Goal: Navigation & Orientation: Find specific page/section

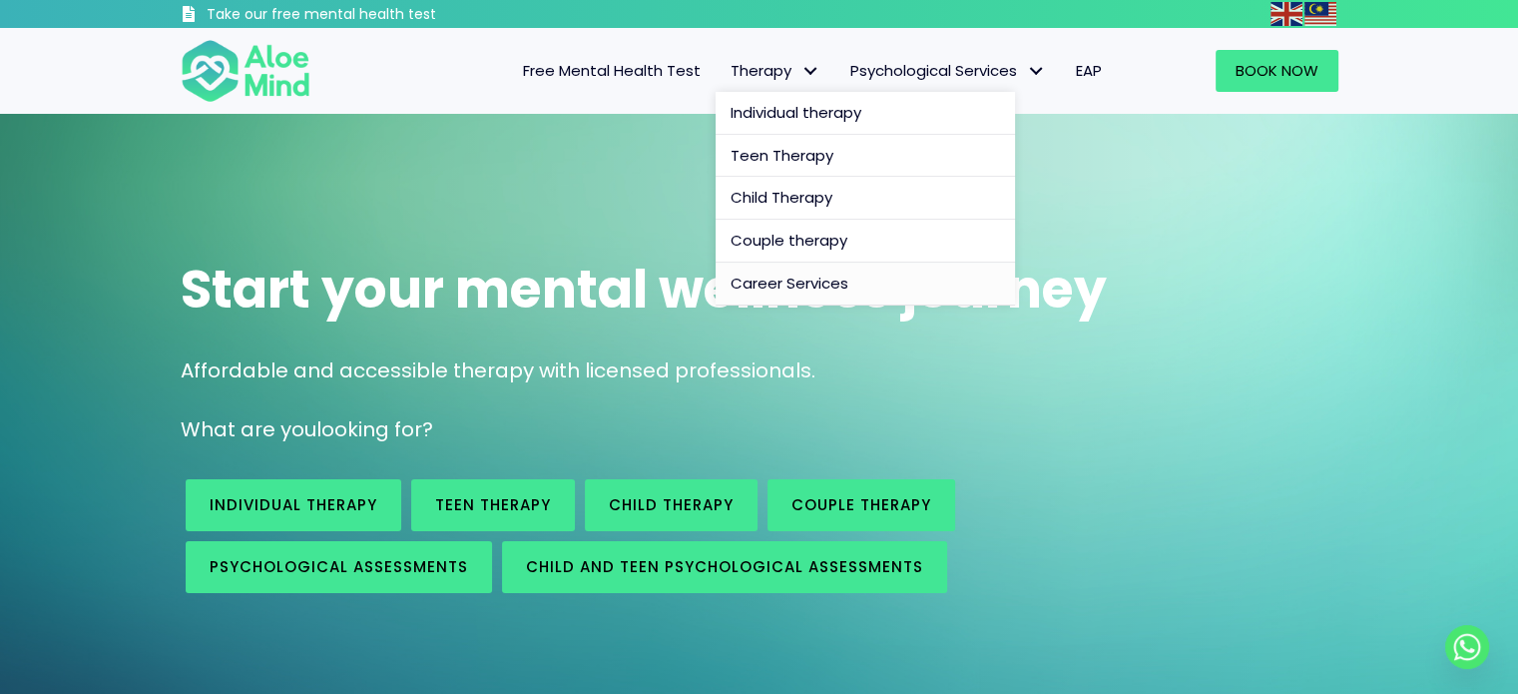
click at [787, 279] on span "Career Services" at bounding box center [790, 283] width 118 height 21
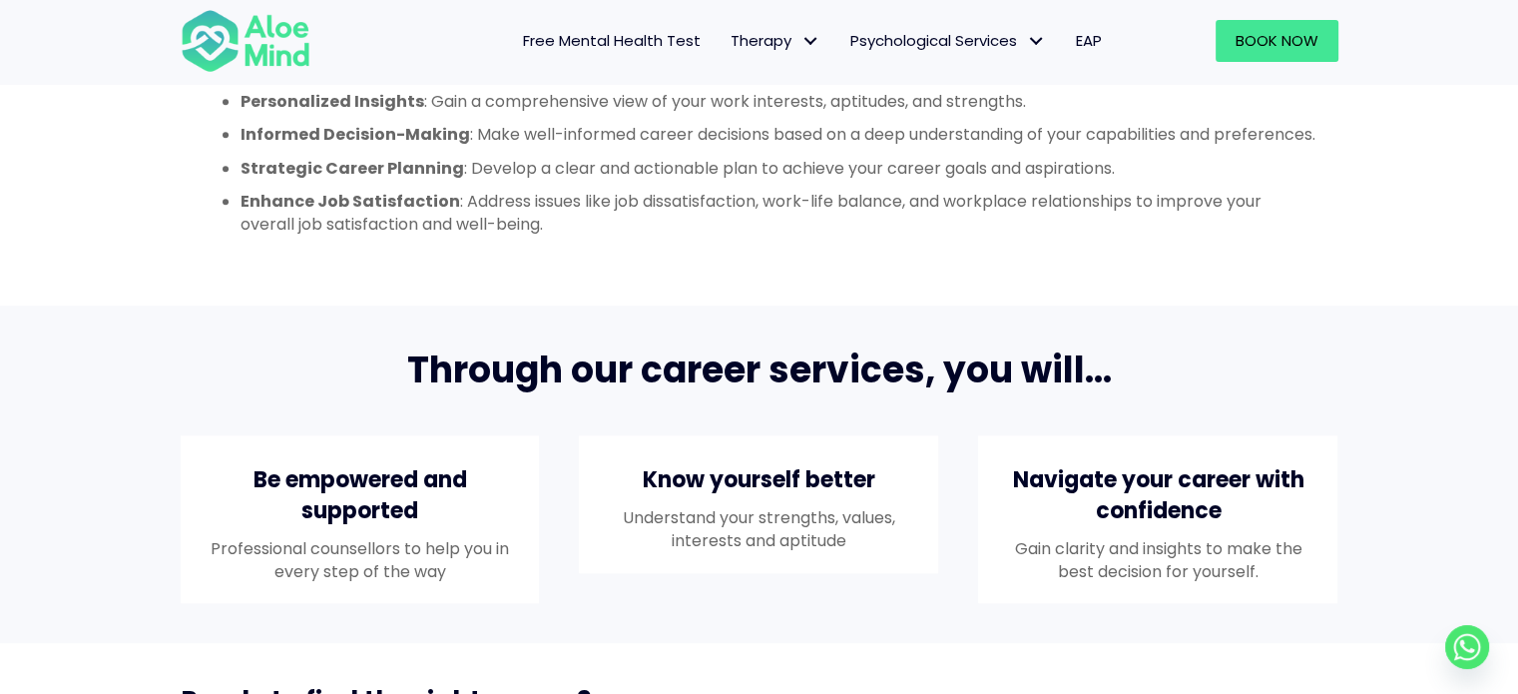
scroll to position [1373, 0]
click at [674, 47] on span "Free Mental Health Test" at bounding box center [612, 40] width 178 height 21
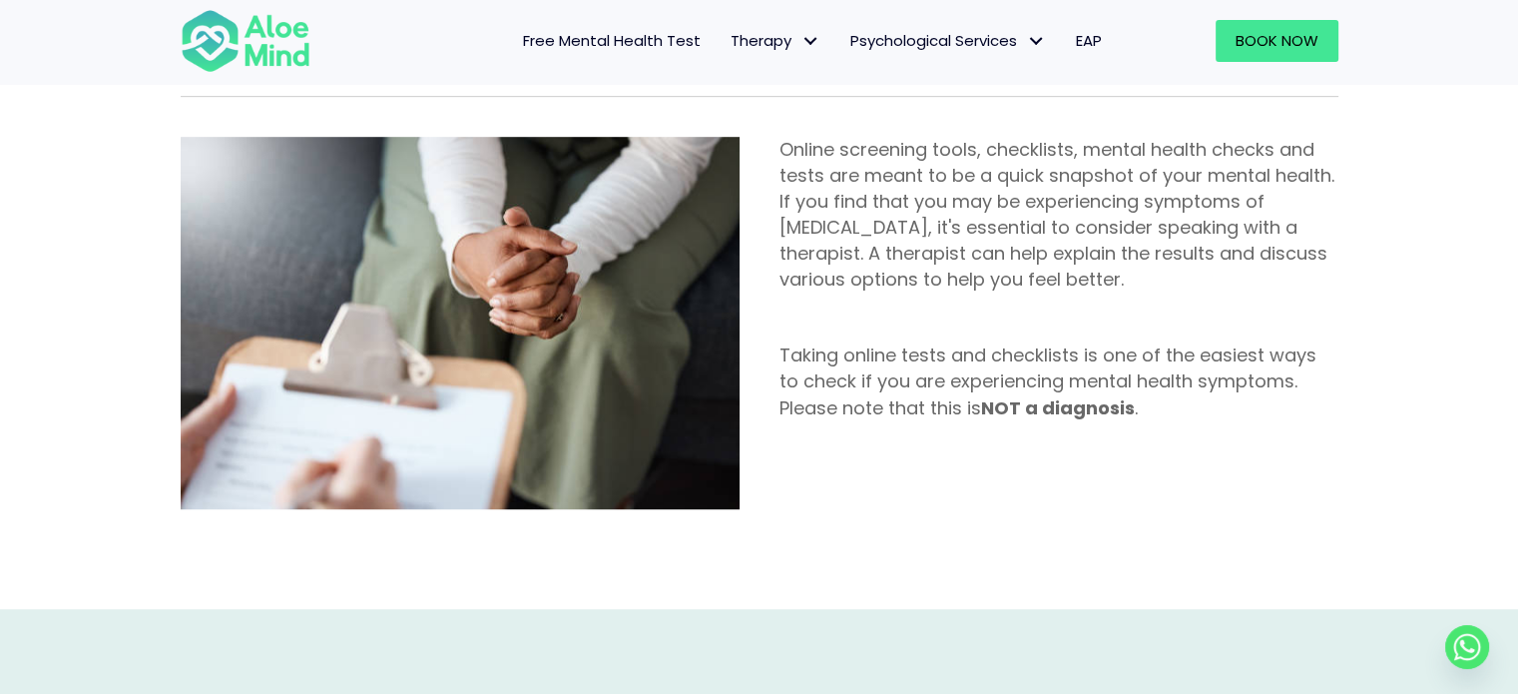
scroll to position [1040, 0]
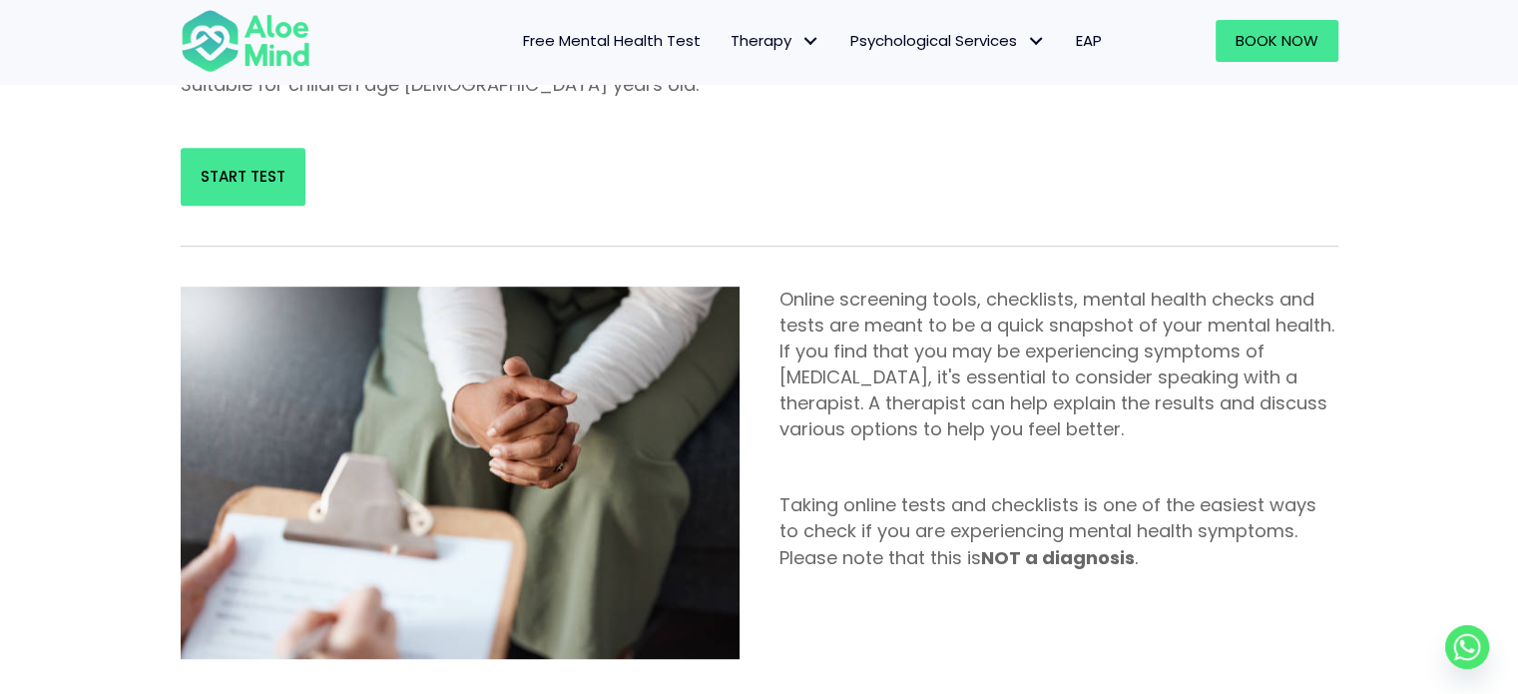
click at [1082, 45] on span "EAP" at bounding box center [1089, 40] width 26 height 21
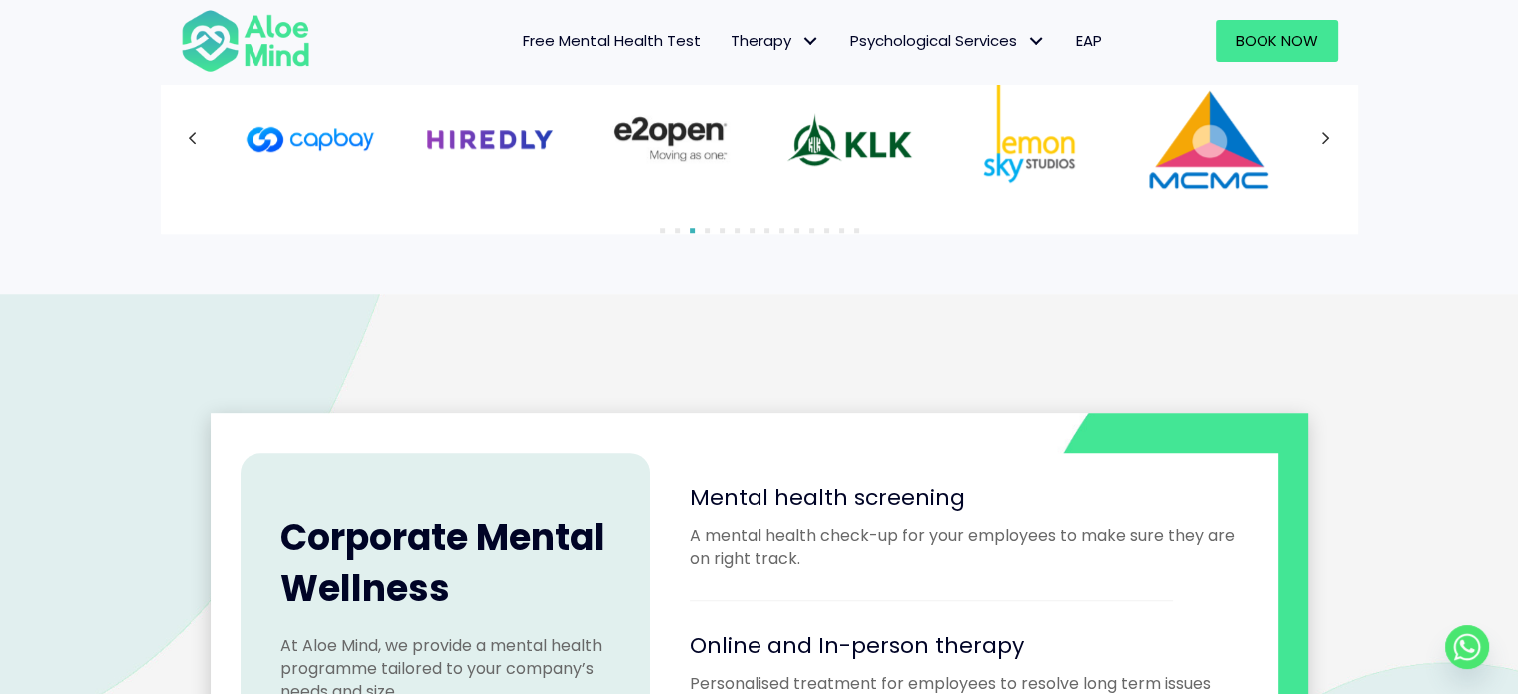
scroll to position [1473, 0]
